Goal: Task Accomplishment & Management: Use online tool/utility

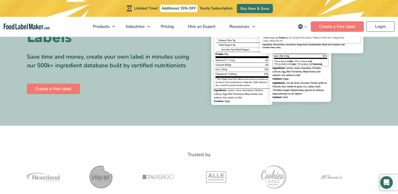
scroll to position [79, 0]
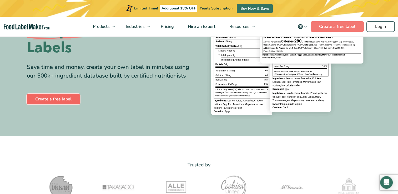
click at [53, 99] on link "Create a free label" at bounding box center [53, 99] width 53 height 11
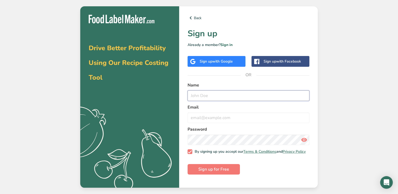
click at [213, 95] on input "text" at bounding box center [248, 95] width 122 height 11
type input "[PERSON_NAME]"
type input "[EMAIL_ADDRESS][DOMAIN_NAME]"
click at [187, 164] on button "Sign up for Free" at bounding box center [213, 169] width 52 height 11
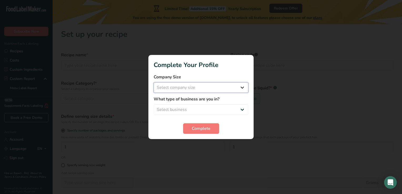
click at [185, 91] on select "Select company size Fewer than 10 Employees 10 to 50 Employees 51 to 500 Employ…" at bounding box center [200, 87] width 95 height 11
select select "3"
click at [153, 82] on select "Select company size Fewer than 10 Employees 10 to 50 Employees 51 to 500 Employ…" at bounding box center [200, 87] width 95 height 11
drag, startPoint x: 193, startPoint y: 106, endPoint x: 193, endPoint y: 111, distance: 4.5
click at [193, 106] on select "Select business Packaged Food Manufacturer Restaurant & Cafe Bakery Meal Plans …" at bounding box center [200, 109] width 95 height 11
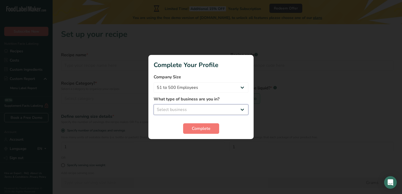
select select "8"
click at [153, 104] on select "Select business Packaged Food Manufacturer Restaurant & Cafe Bakery Meal Plans …" at bounding box center [200, 109] width 95 height 11
click at [200, 131] on span "Complete" at bounding box center [201, 128] width 19 height 6
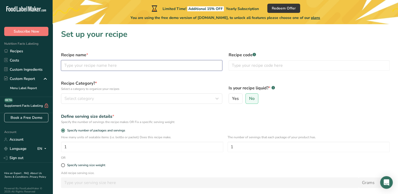
click at [85, 66] on input "text" at bounding box center [141, 65] width 161 height 11
click at [151, 61] on input "text" at bounding box center [141, 65] width 161 height 11
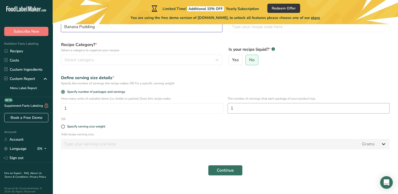
scroll to position [45, 0]
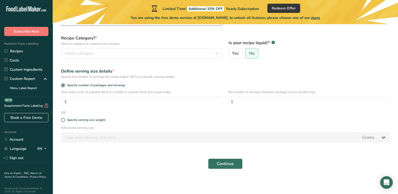
type input "Banana Pudding"
click at [233, 166] on span "Continue" at bounding box center [225, 164] width 17 height 6
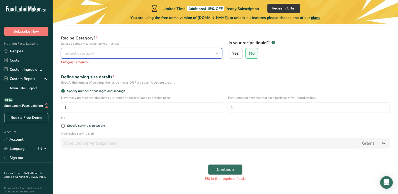
click at [109, 52] on div "Select category" at bounding box center [139, 53] width 151 height 6
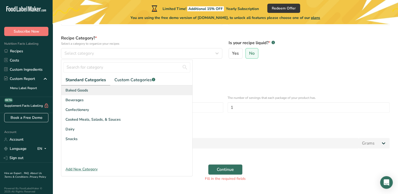
click at [88, 91] on div "Baked Goods" at bounding box center [126, 90] width 131 height 10
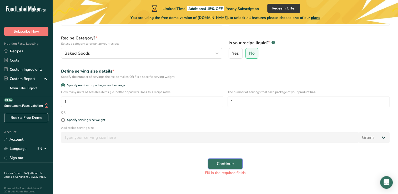
click at [232, 167] on button "Continue" at bounding box center [225, 163] width 34 height 11
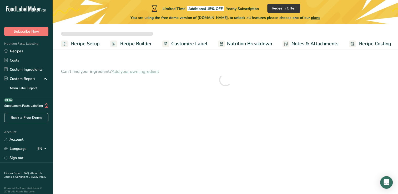
click at [228, 161] on main "Limited Time! Additional 15% OFF Yearly Subscription Redeem Offer You are using…" at bounding box center [199, 97] width 398 height 194
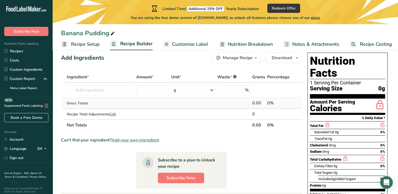
scroll to position [26, 0]
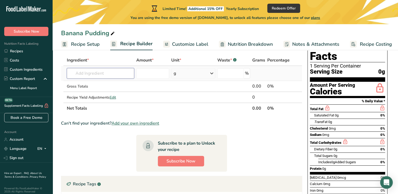
click at [110, 70] on input "text" at bounding box center [100, 73] width 67 height 11
paste input "Bananas Enriched Flour (Wheat Flour, Niacin, Reduced Iron, Thiamine, Mononitrat…"
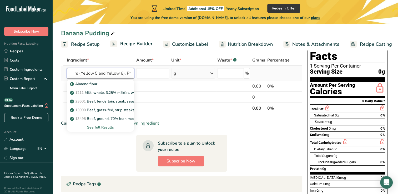
type input "Bananas Enriched Flour (Wheat Flour, Niacin, Reduced Iron, Thiamine, Mononitrat…"
click at [146, 78] on td at bounding box center [152, 73] width 35 height 15
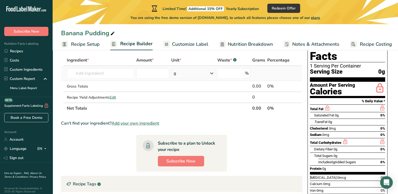
scroll to position [0, 0]
